Goal: Task Accomplishment & Management: Manage account settings

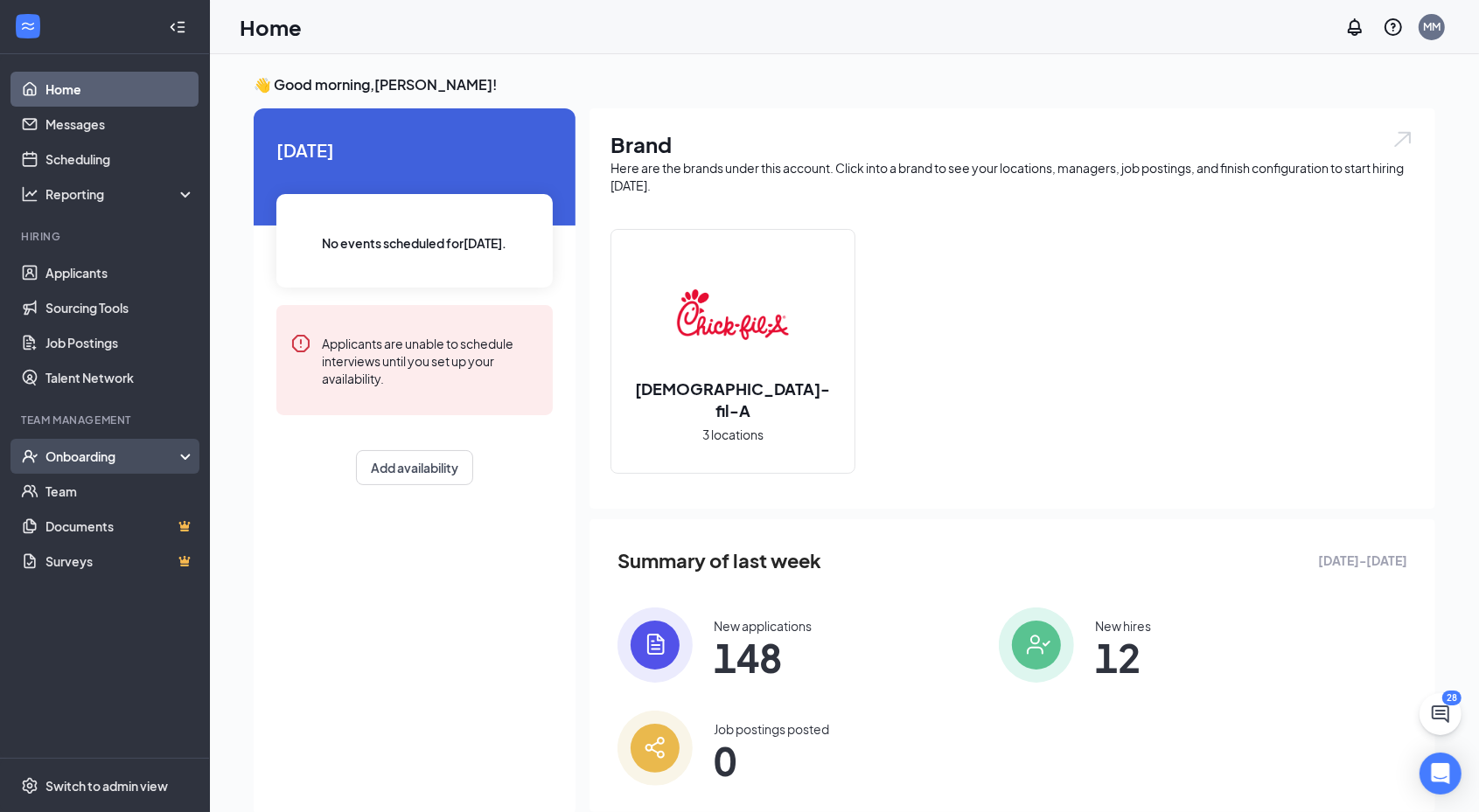
click at [95, 465] on div "Onboarding" at bounding box center [105, 456] width 210 height 35
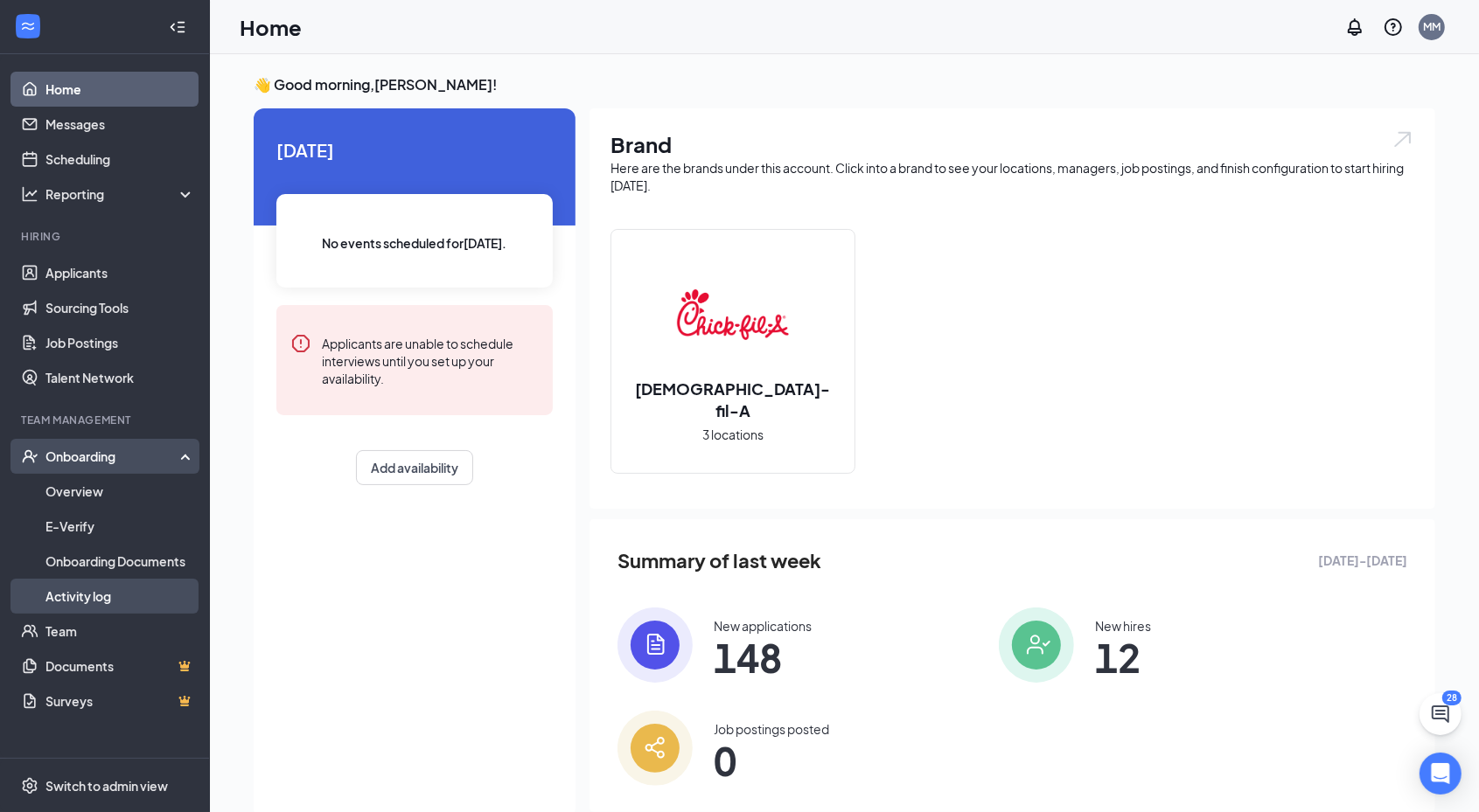
click at [81, 588] on link "Activity log" at bounding box center [120, 595] width 150 height 35
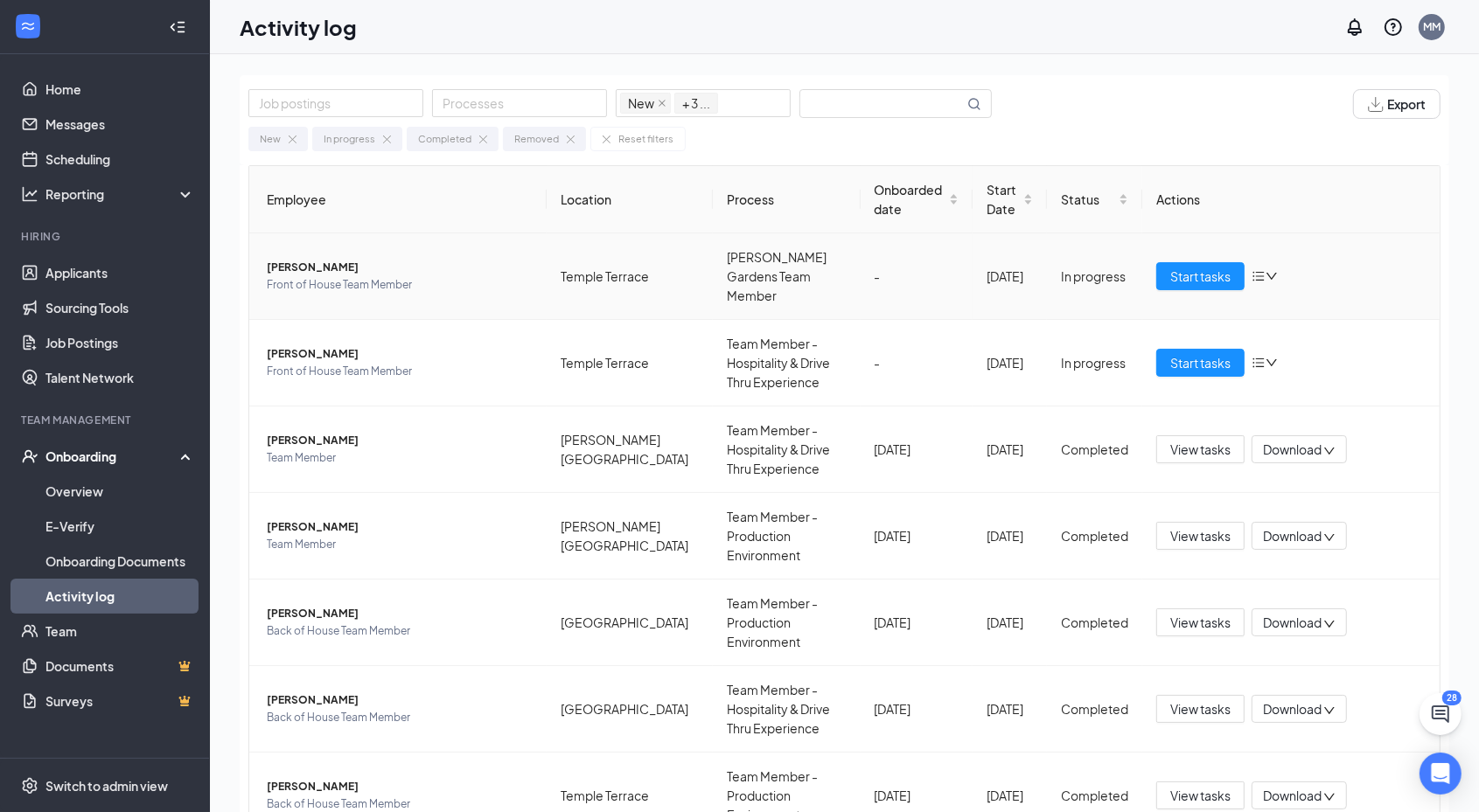
click at [309, 258] on span "[PERSON_NAME]" at bounding box center [399, 267] width 265 height 18
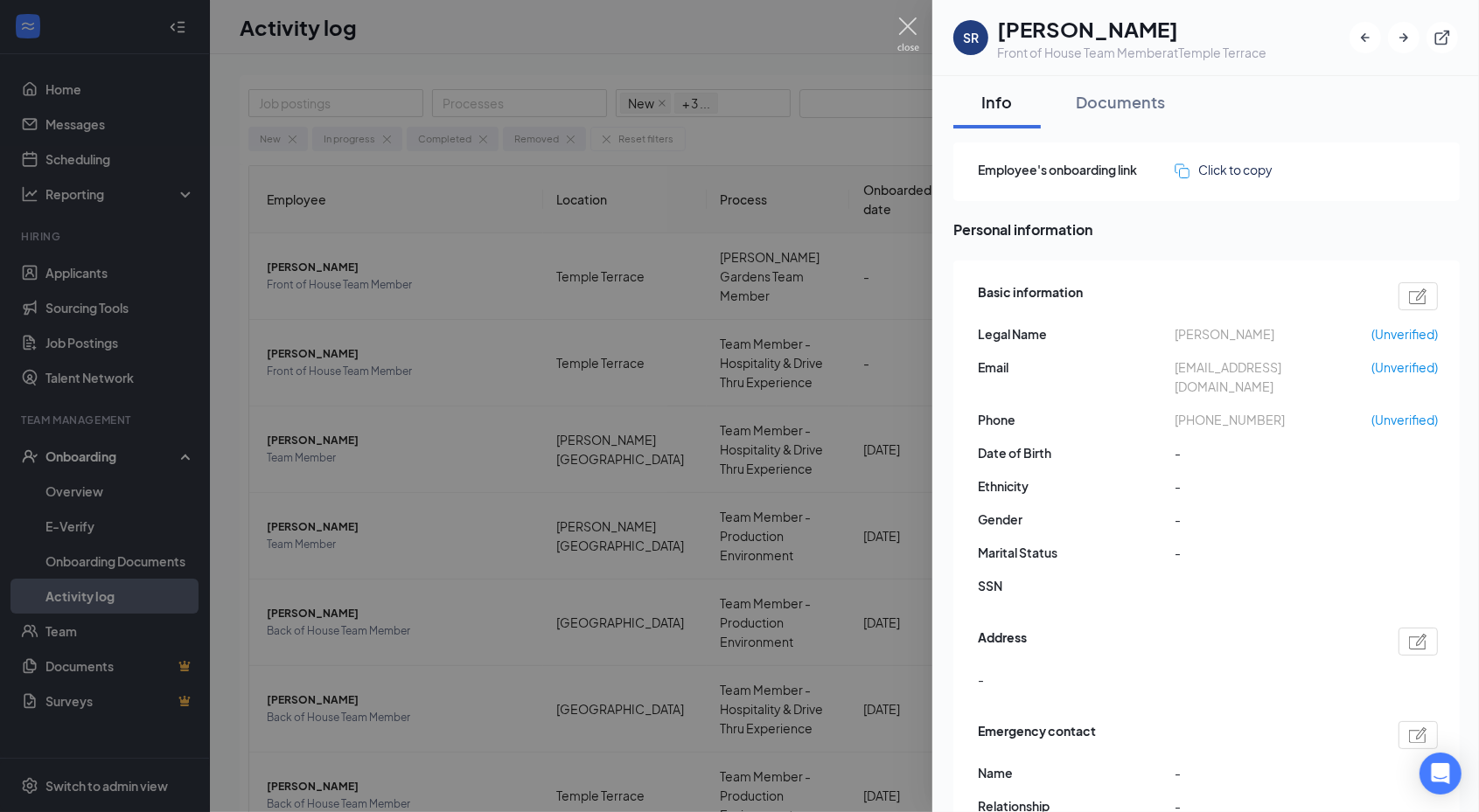
click at [909, 35] on img at bounding box center [908, 35] width 22 height 34
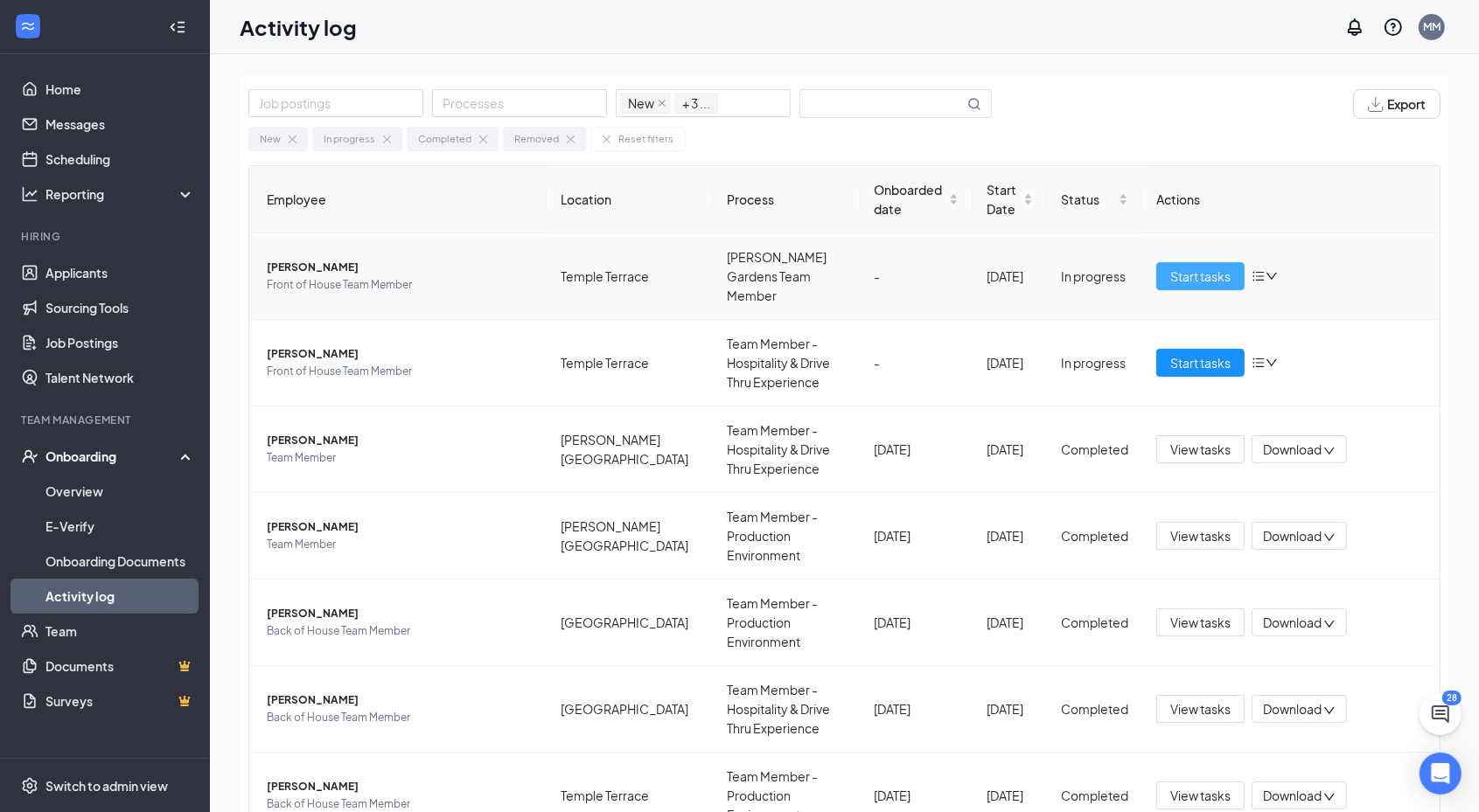
click at [1185, 268] on span "Start tasks" at bounding box center [1200, 275] width 60 height 19
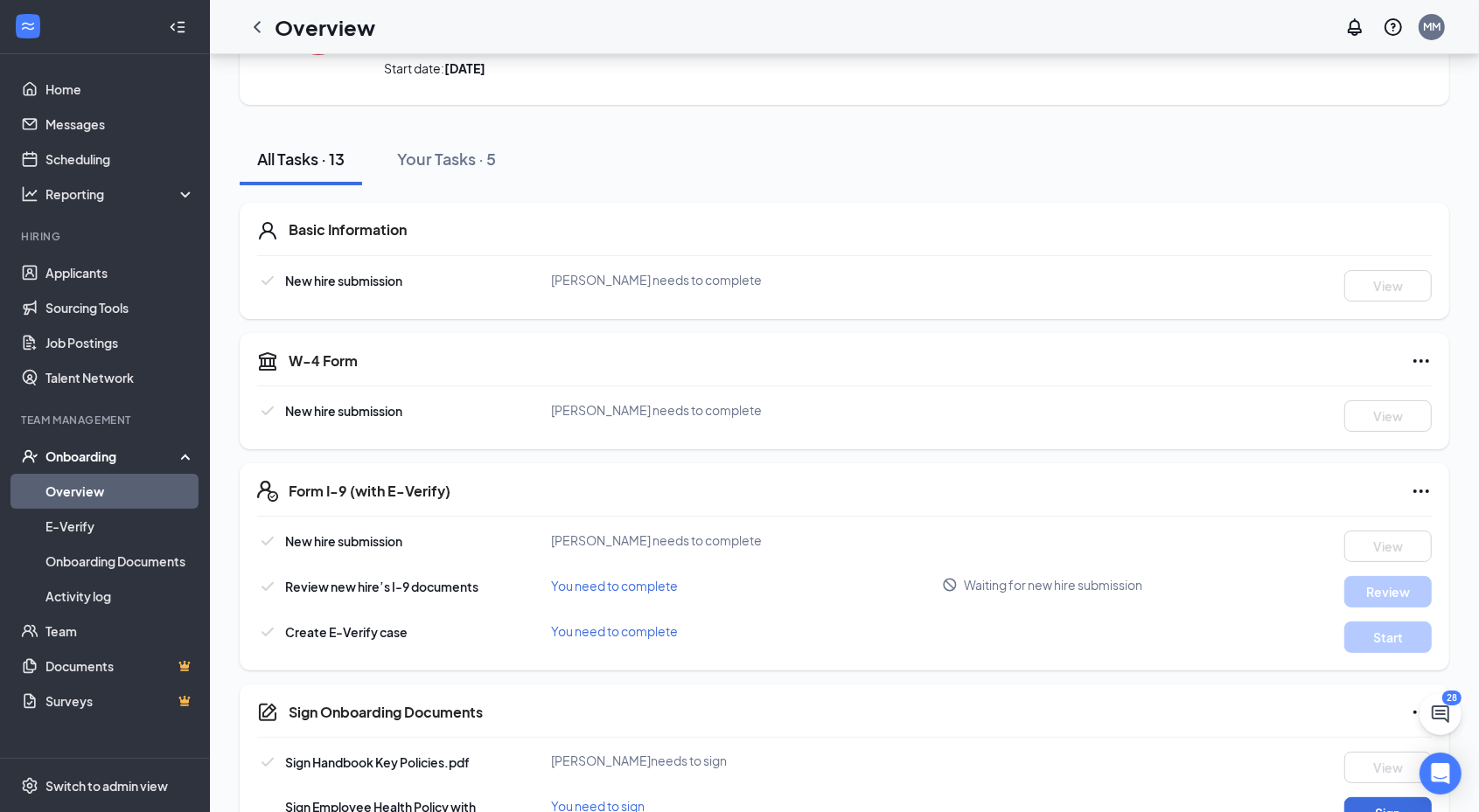
scroll to position [101, 0]
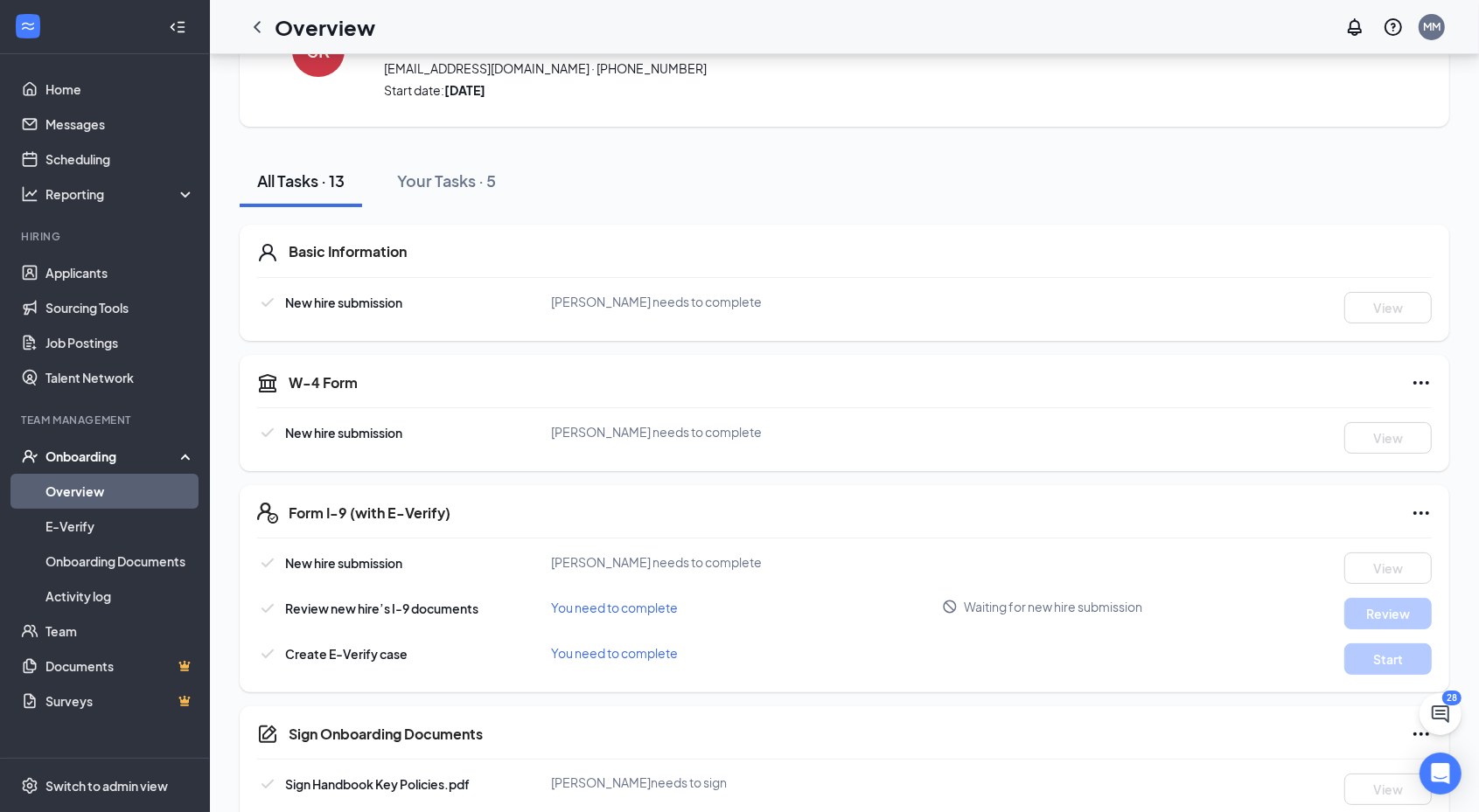
click at [607, 611] on span "You need to complete" at bounding box center [614, 607] width 127 height 16
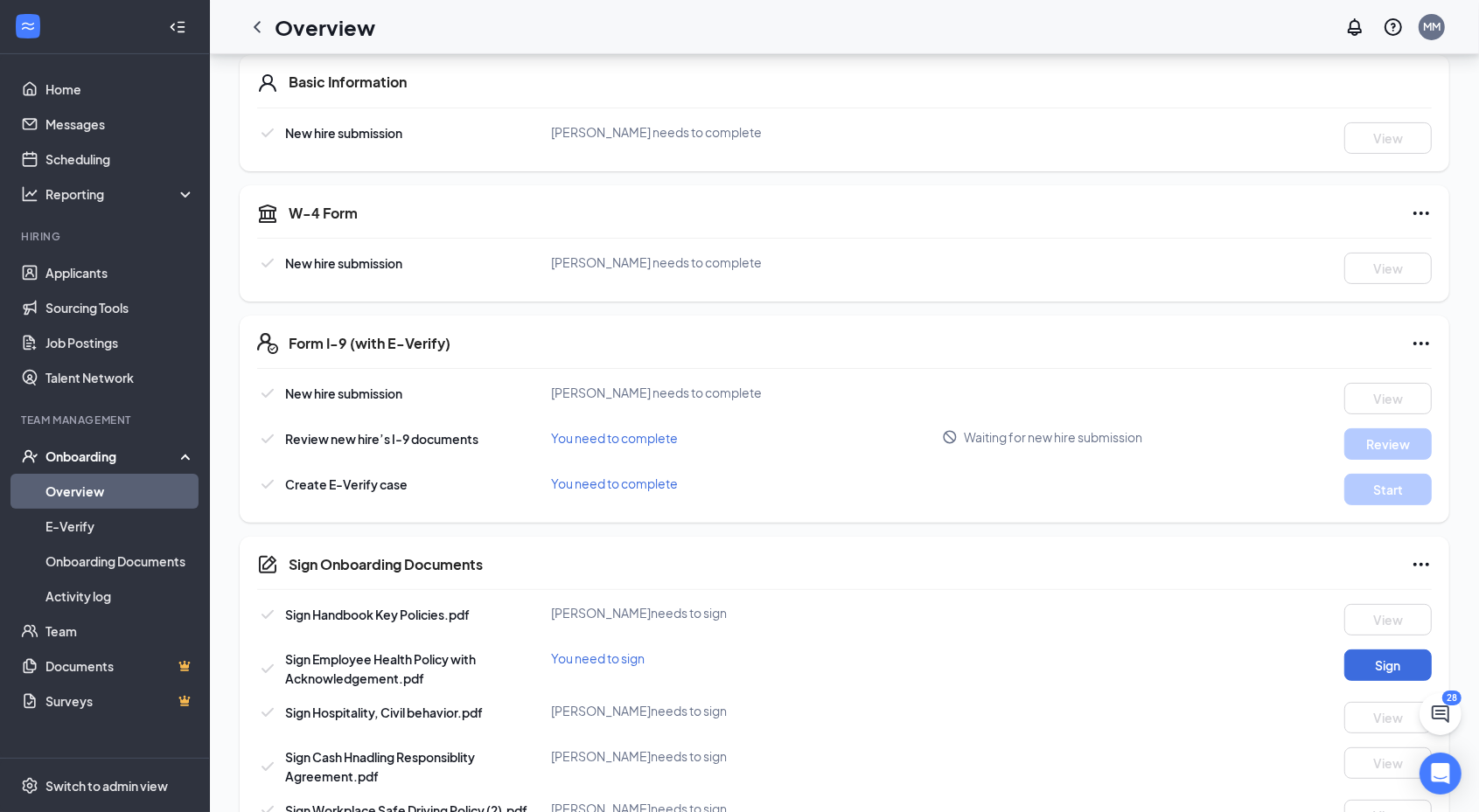
scroll to position [272, 0]
